Goal: Task Accomplishment & Management: Use online tool/utility

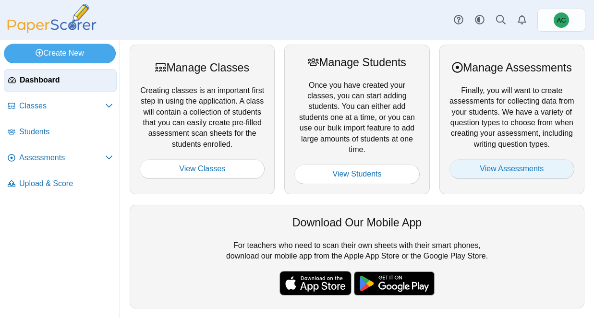
click at [530, 170] on link "View Assessments" at bounding box center [512, 168] width 125 height 19
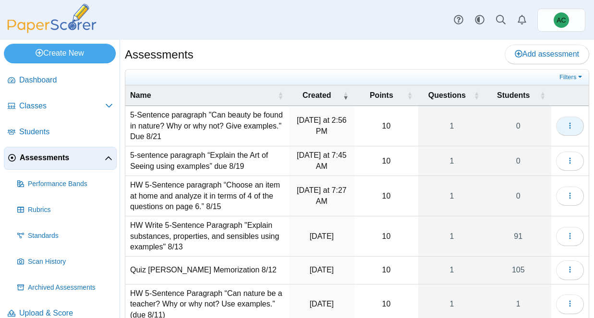
click at [567, 124] on icon "button" at bounding box center [570, 126] width 8 height 8
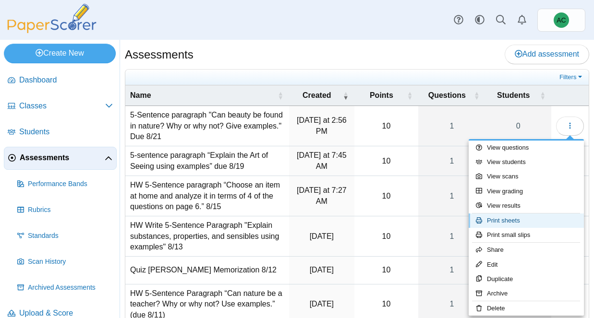
click at [512, 224] on link "Print sheets" at bounding box center [526, 221] width 115 height 14
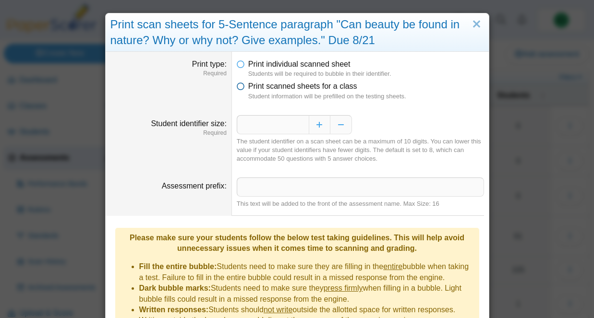
click at [304, 90] on span "Print scanned sheets for a class" at bounding box center [302, 86] width 109 height 8
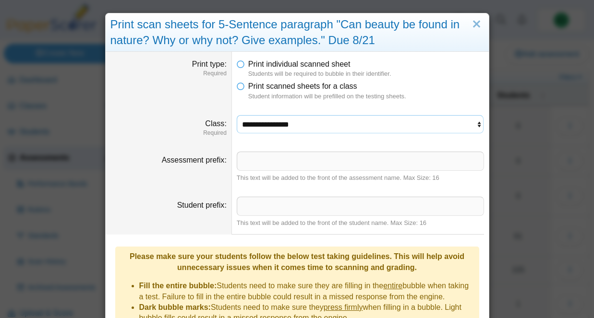
click at [264, 123] on select "**********" at bounding box center [360, 124] width 247 height 18
select select "**********"
click at [237, 115] on select "**********" at bounding box center [360, 124] width 247 height 18
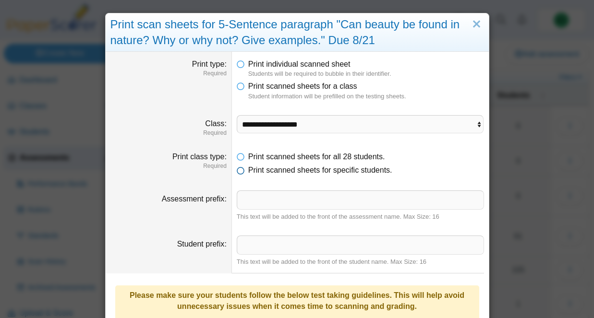
click at [278, 170] on span "Print scanned sheets for specific students." at bounding box center [320, 170] width 144 height 8
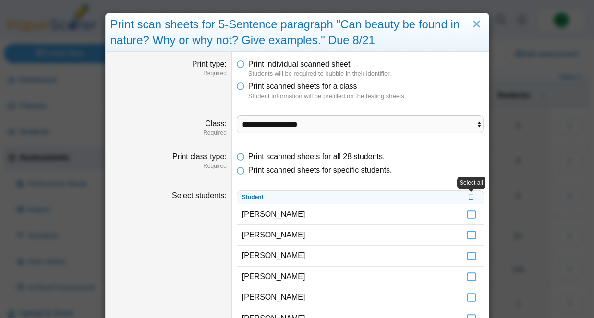
click at [472, 197] on icon at bounding box center [472, 196] width 6 height 5
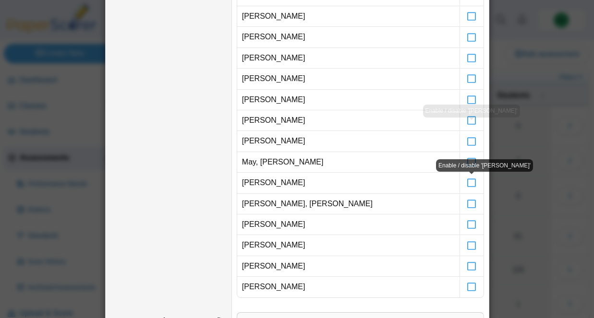
scroll to position [491, 0]
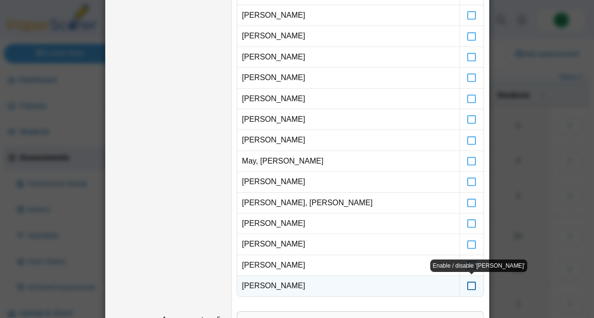
click at [469, 284] on icon at bounding box center [472, 282] width 10 height 9
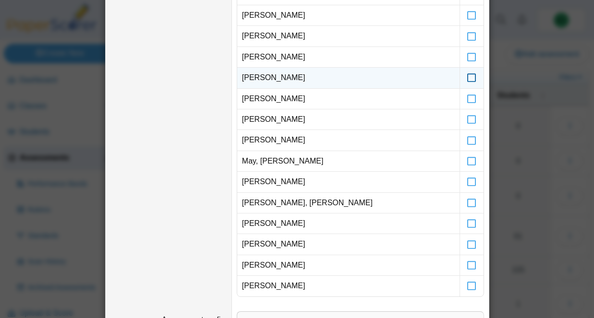
click at [472, 78] on icon at bounding box center [472, 73] width 10 height 9
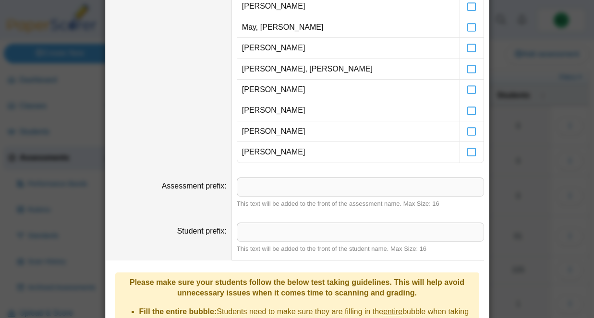
scroll to position [794, 0]
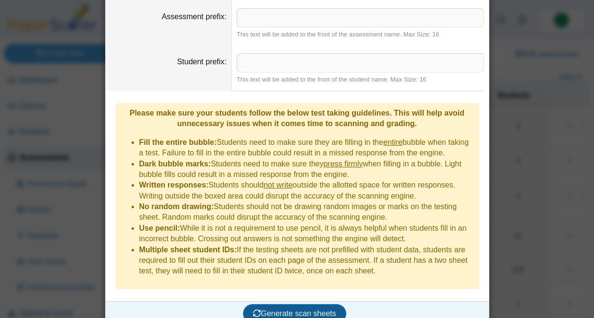
click at [264, 305] on button "Generate scan sheets" at bounding box center [294, 314] width 103 height 19
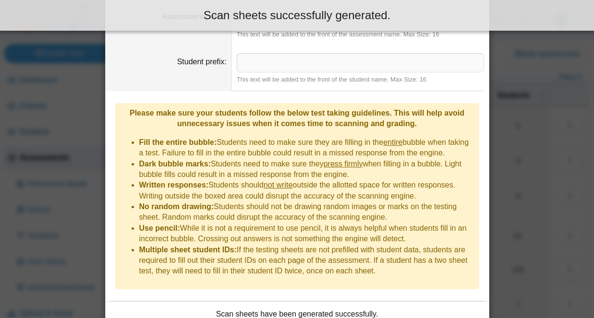
scroll to position [872, 0]
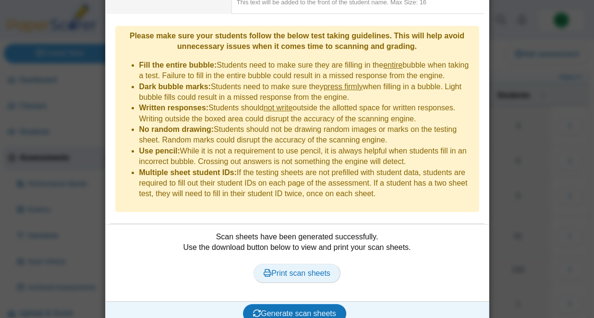
click at [279, 269] on span "Print scan sheets" at bounding box center [297, 273] width 67 height 8
